Goal: Task Accomplishment & Management: Use online tool/utility

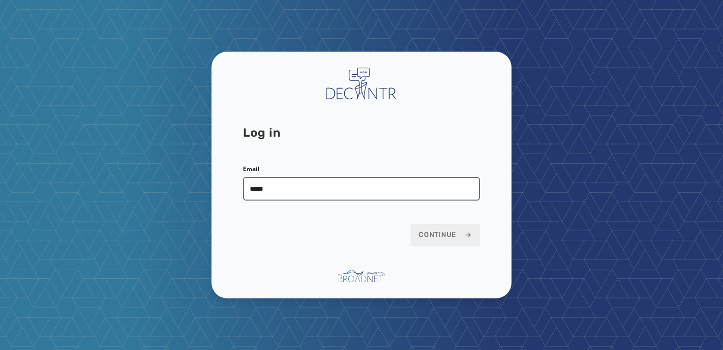
type input "**********"
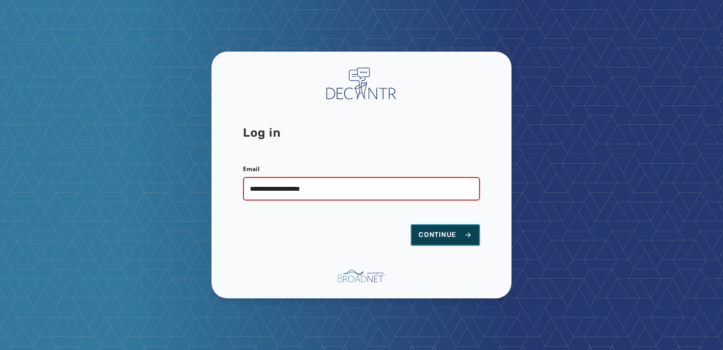
click at [444, 234] on span "Continue" at bounding box center [445, 235] width 54 height 10
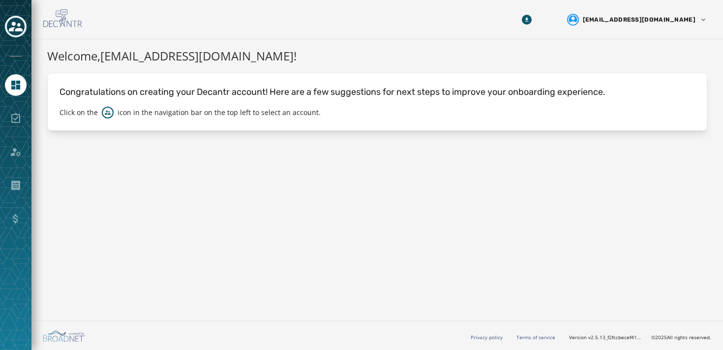
click at [23, 33] on button "Toggle account select drawer" at bounding box center [16, 27] width 22 height 22
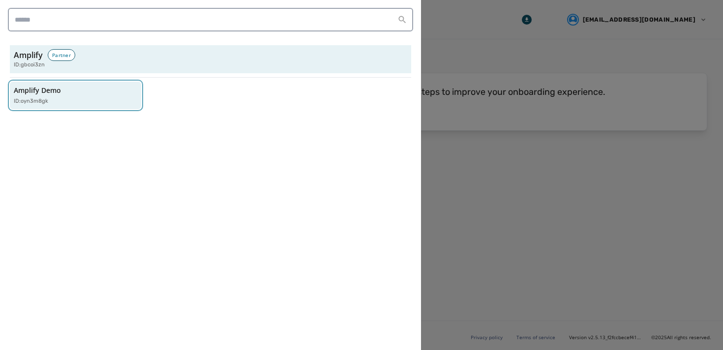
click at [45, 95] on div "Amplify Demo ID: oyn3m8gk" at bounding box center [71, 96] width 114 height 20
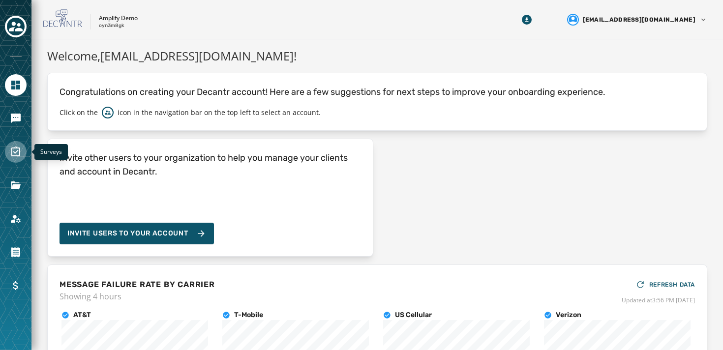
click at [16, 152] on icon "Navigate to Surveys" at bounding box center [15, 152] width 9 height 10
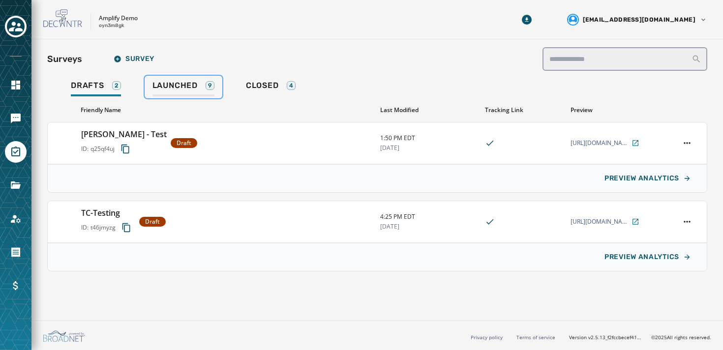
click at [170, 81] on span "Launched" at bounding box center [174, 86] width 45 height 10
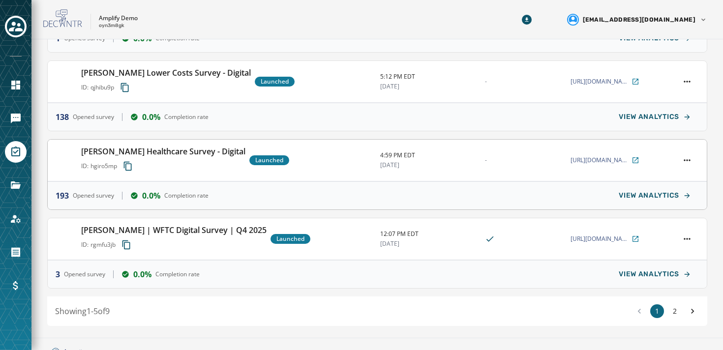
scroll to position [239, 0]
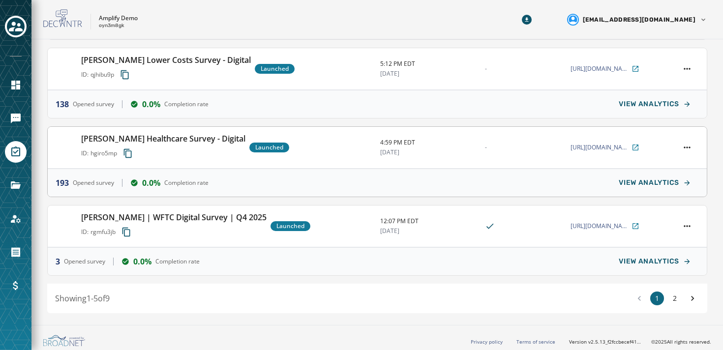
click at [190, 135] on h3 "[PERSON_NAME] Healthcare Survey - Digital" at bounding box center [163, 139] width 164 height 12
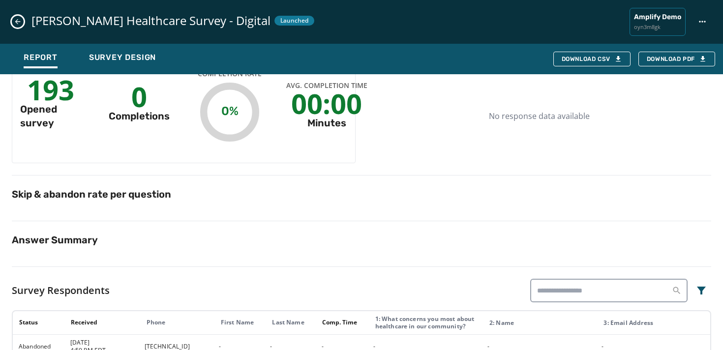
scroll to position [0, 0]
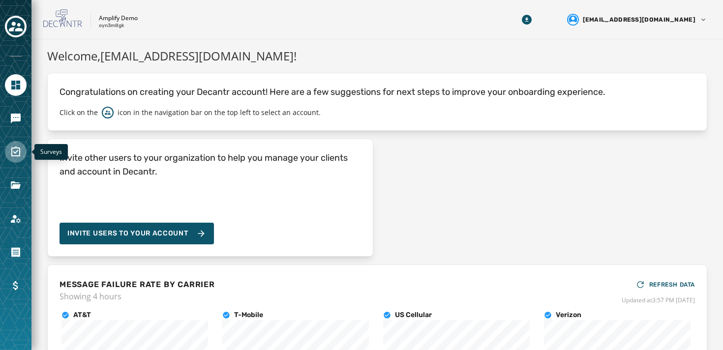
click at [14, 158] on link "Navigate to Surveys" at bounding box center [16, 152] width 22 height 22
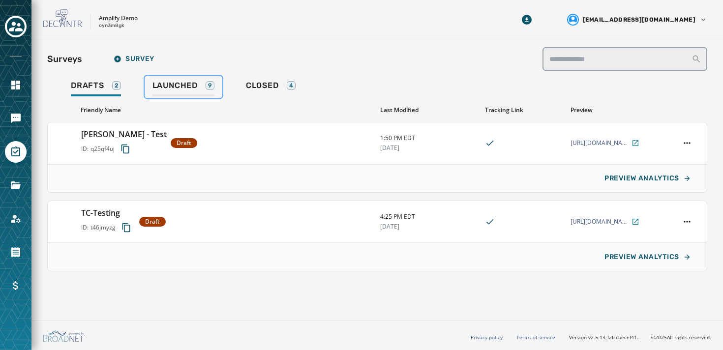
click at [200, 76] on link "Launched 9" at bounding box center [184, 87] width 78 height 23
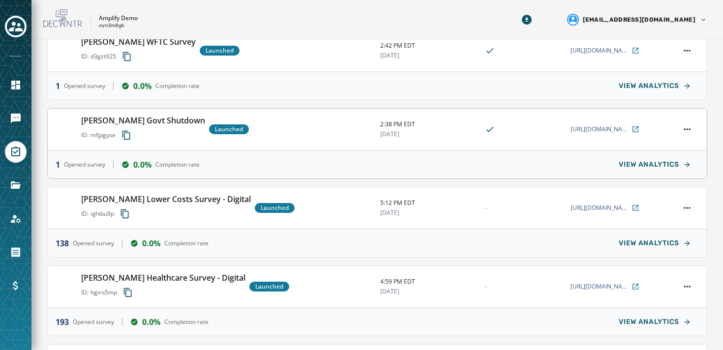
scroll to position [160, 0]
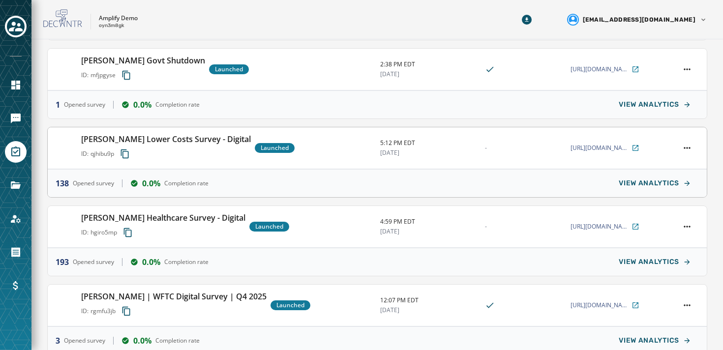
click at [172, 140] on h3 "[PERSON_NAME] Lower Costs Survey - Digital" at bounding box center [166, 139] width 170 height 12
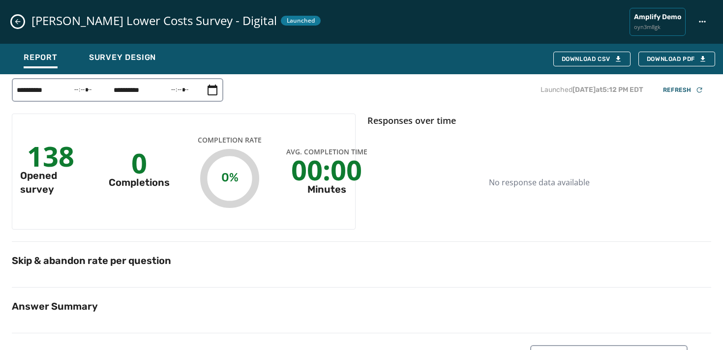
click at [22, 21] on button "Close survey details drawer" at bounding box center [18, 22] width 12 height 12
